Goal: Information Seeking & Learning: Find specific page/section

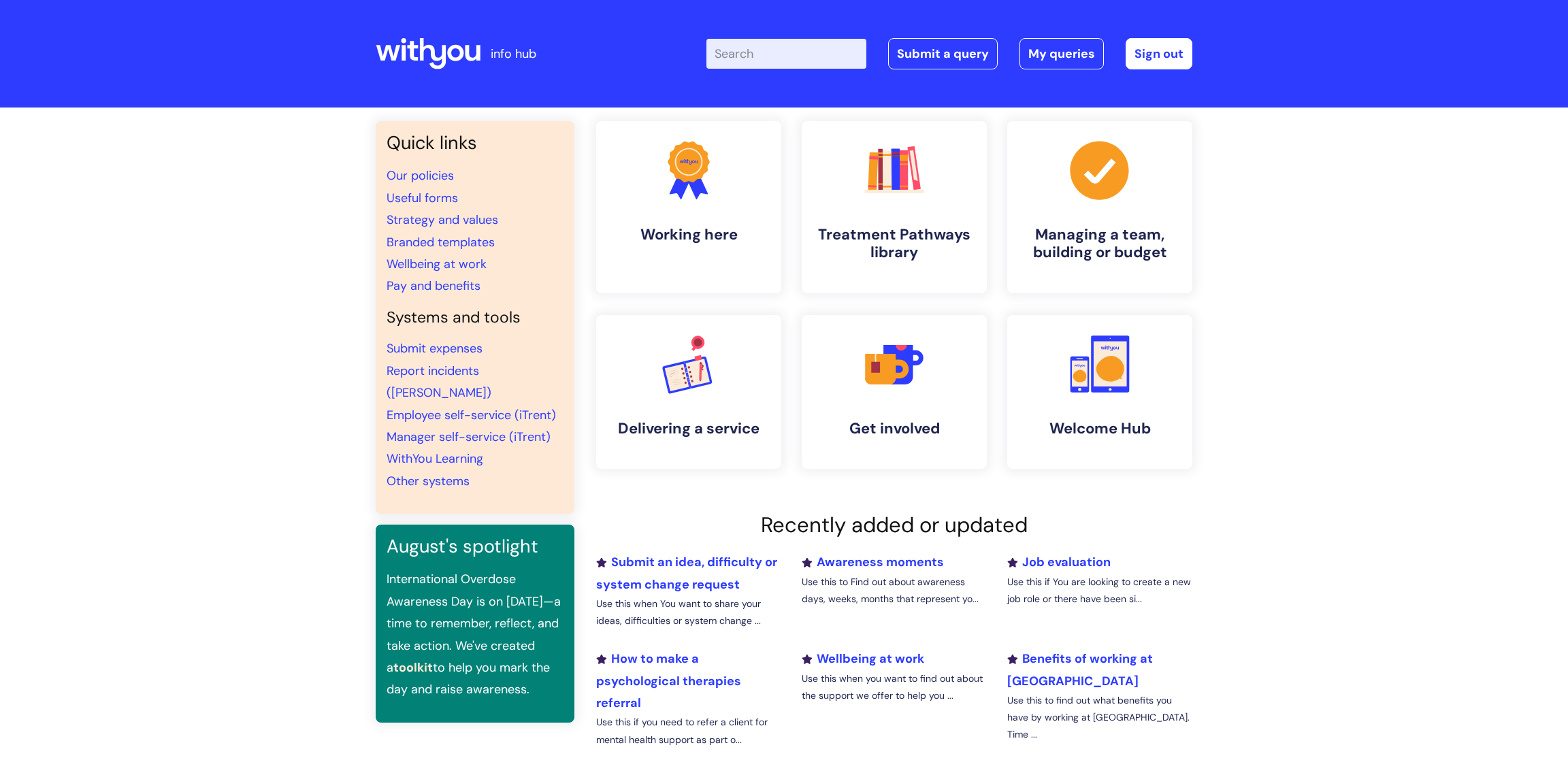
click at [786, 49] on input "Enter your search term here..." at bounding box center [786, 54] width 160 height 30
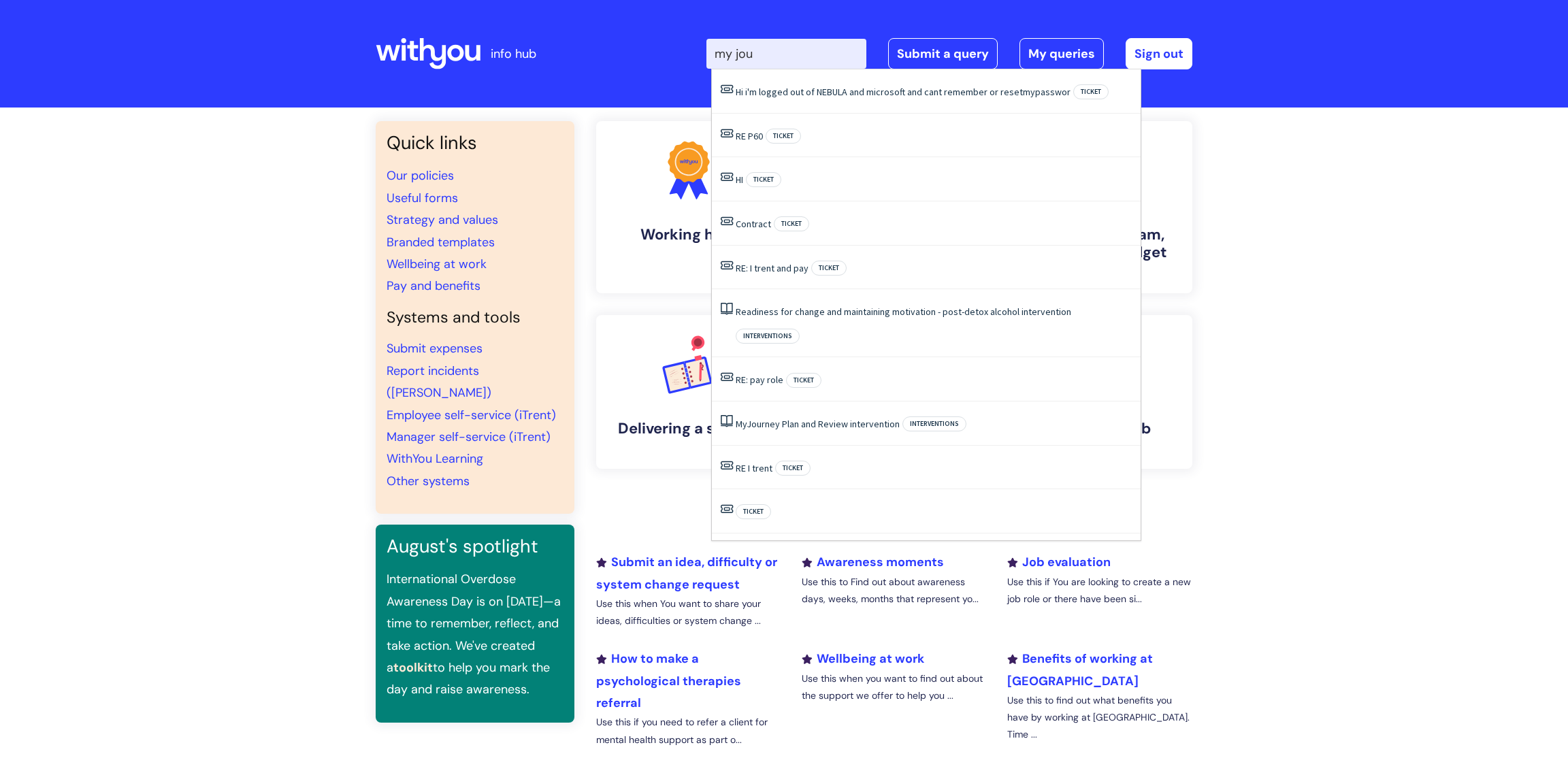
type input "my jour"
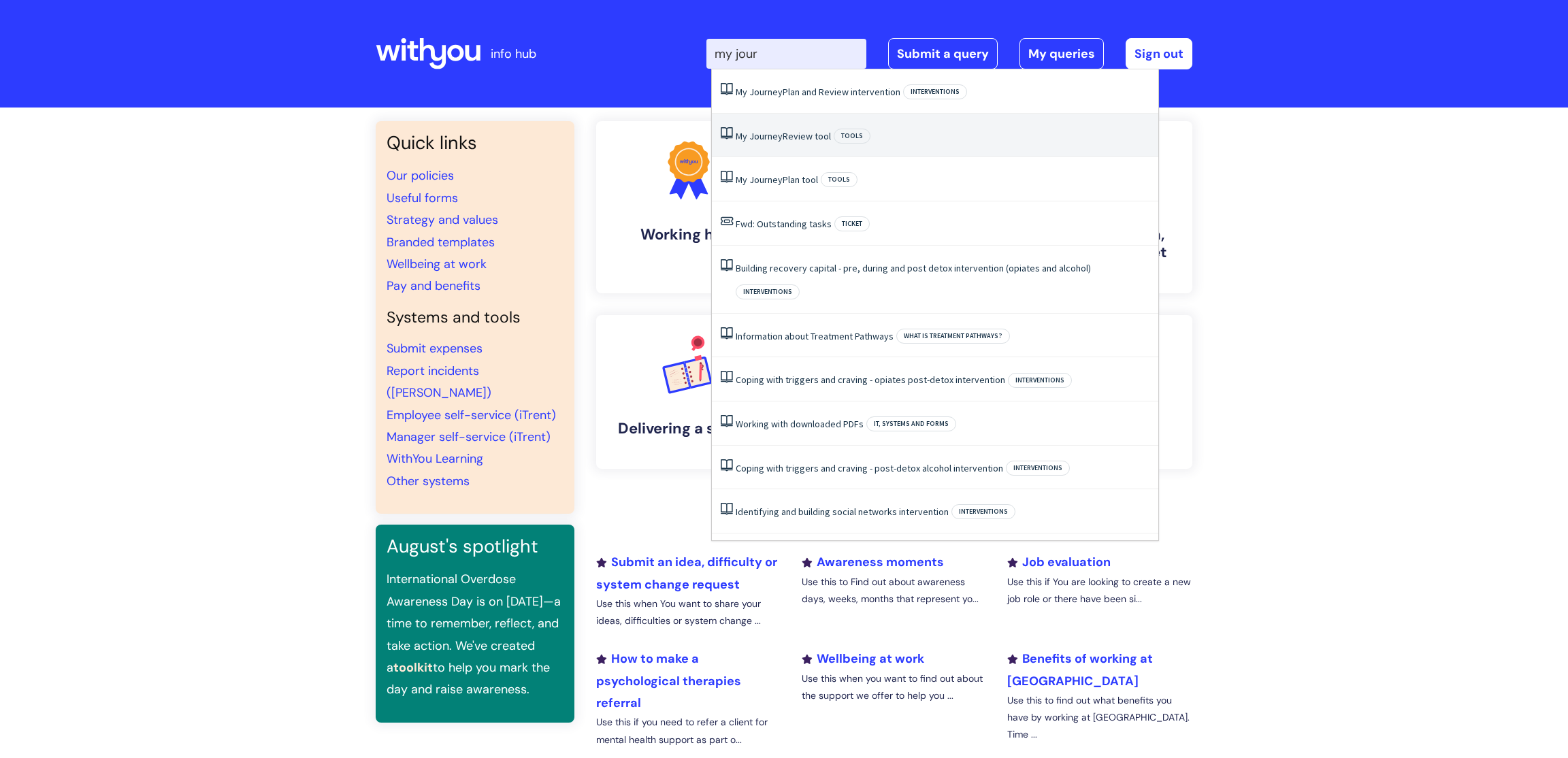
click at [827, 142] on link "My Journey Review tool" at bounding box center [783, 135] width 95 height 12
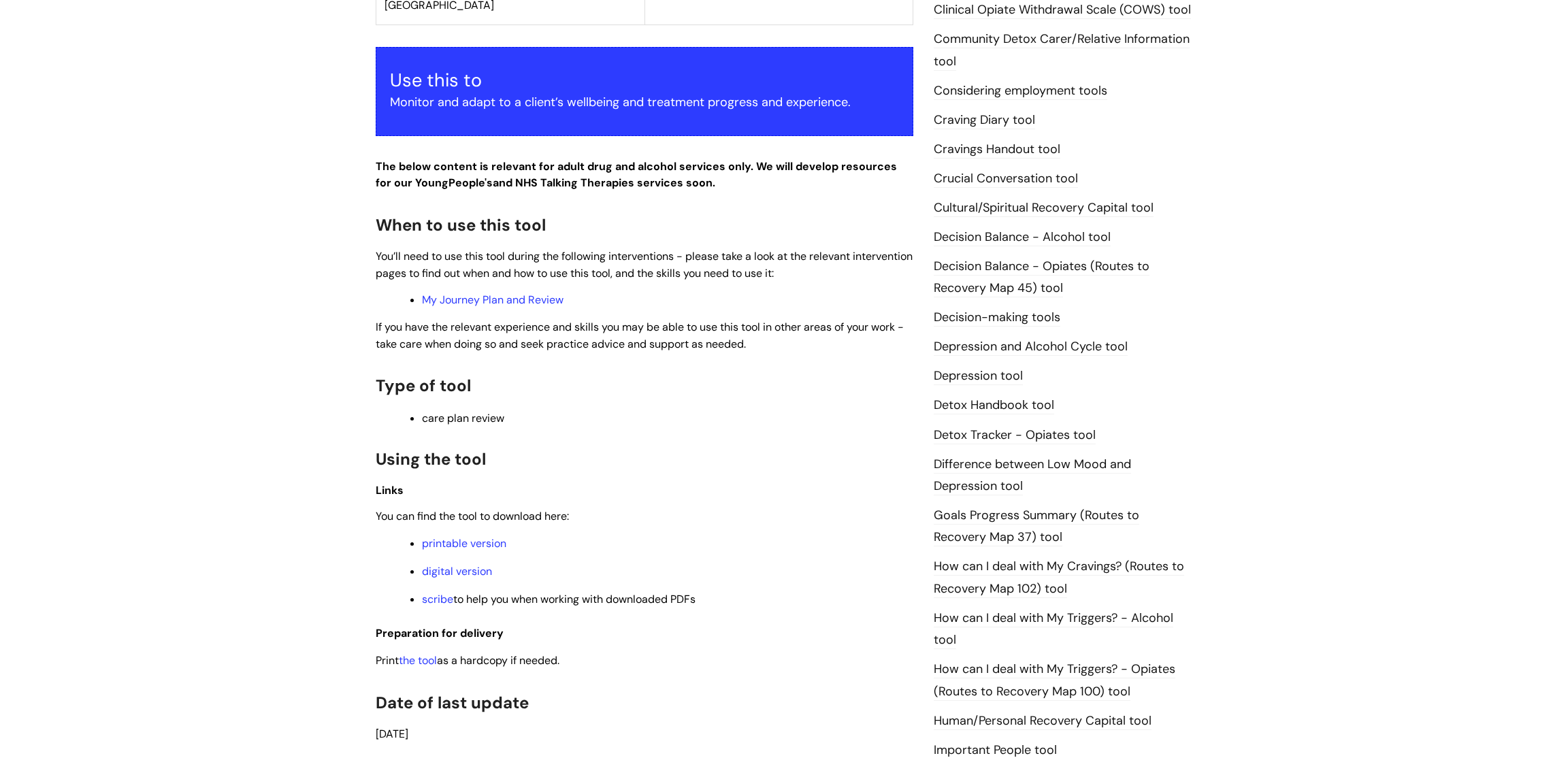
scroll to position [523, 0]
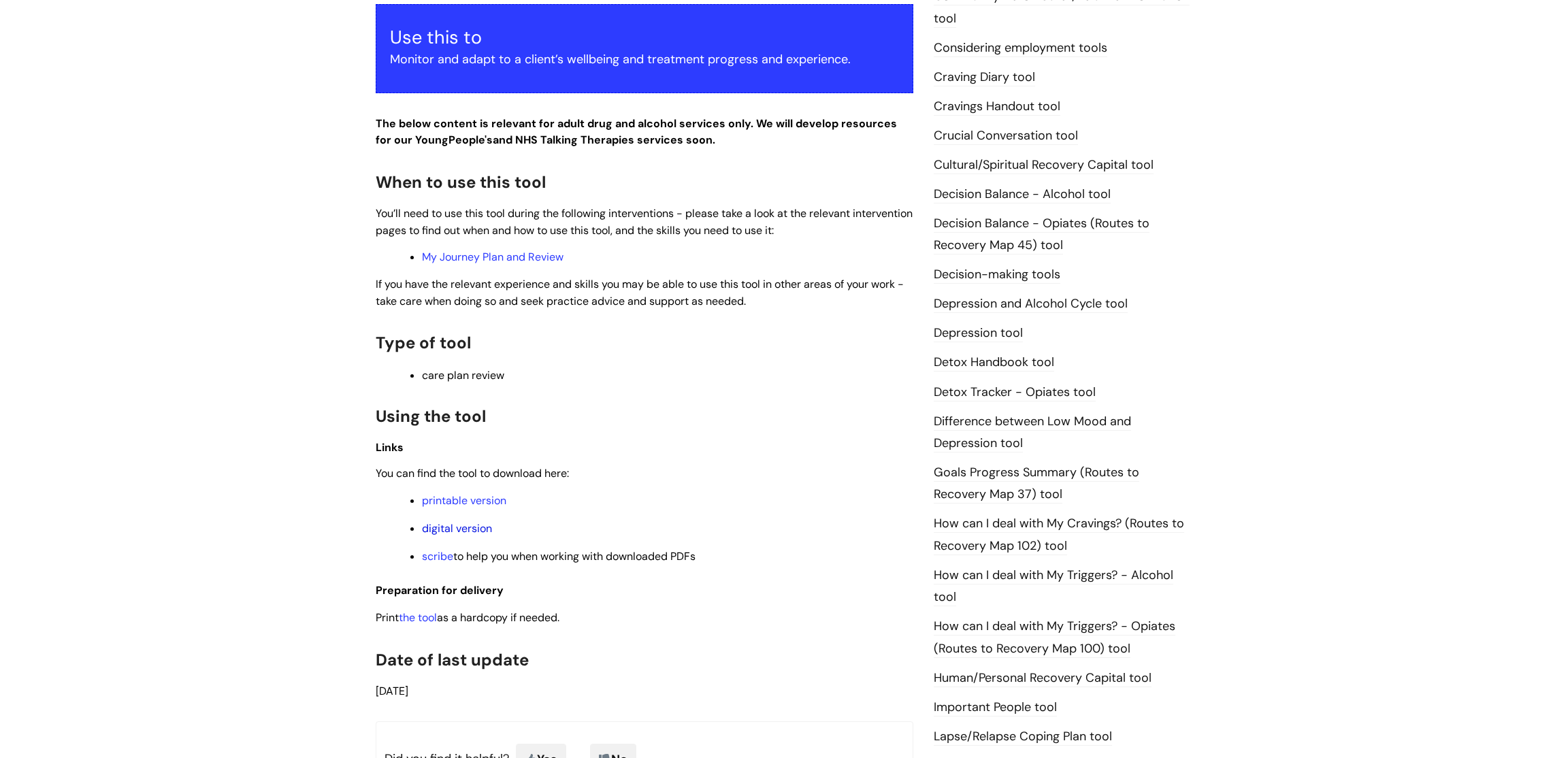
click at [472, 536] on link "digital version" at bounding box center [457, 528] width 70 height 14
